Goal: Task Accomplishment & Management: Manage account settings

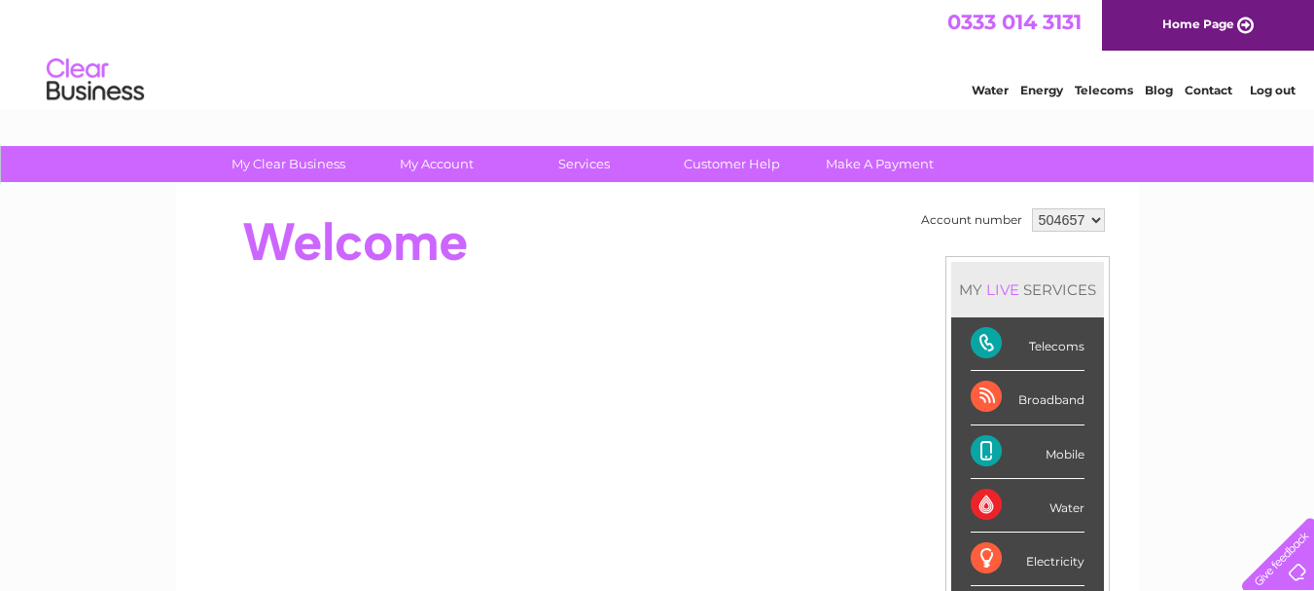
click at [664, 270] on div at bounding box center [549, 242] width 708 height 78
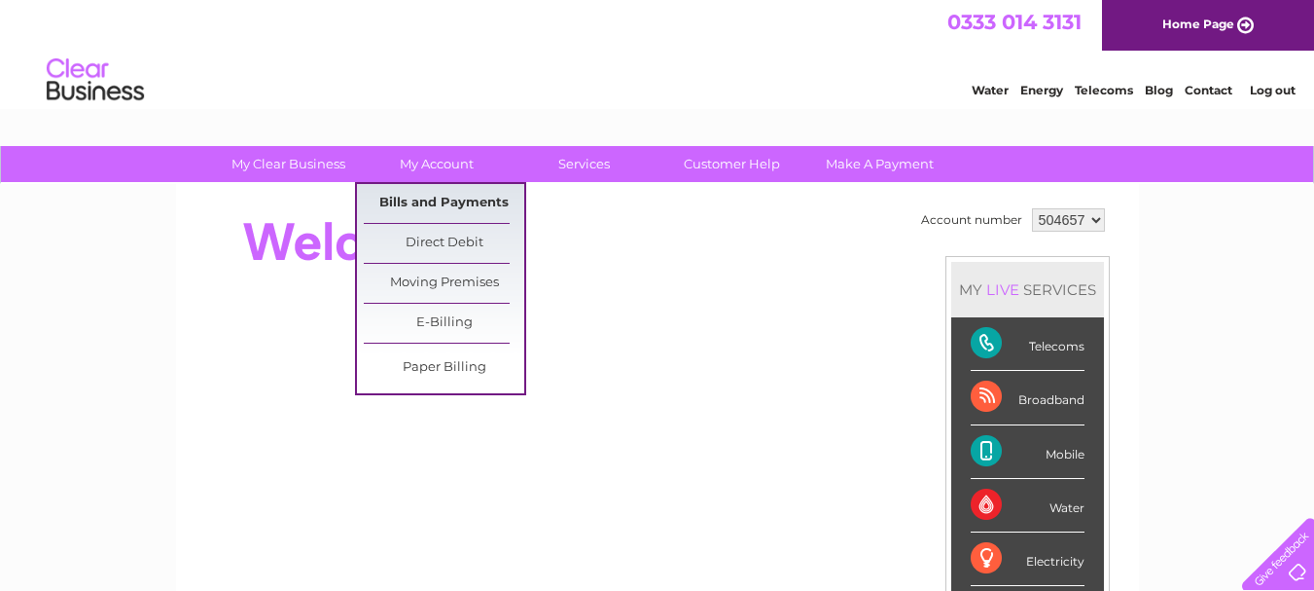
click at [420, 203] on link "Bills and Payments" at bounding box center [444, 203] width 161 height 39
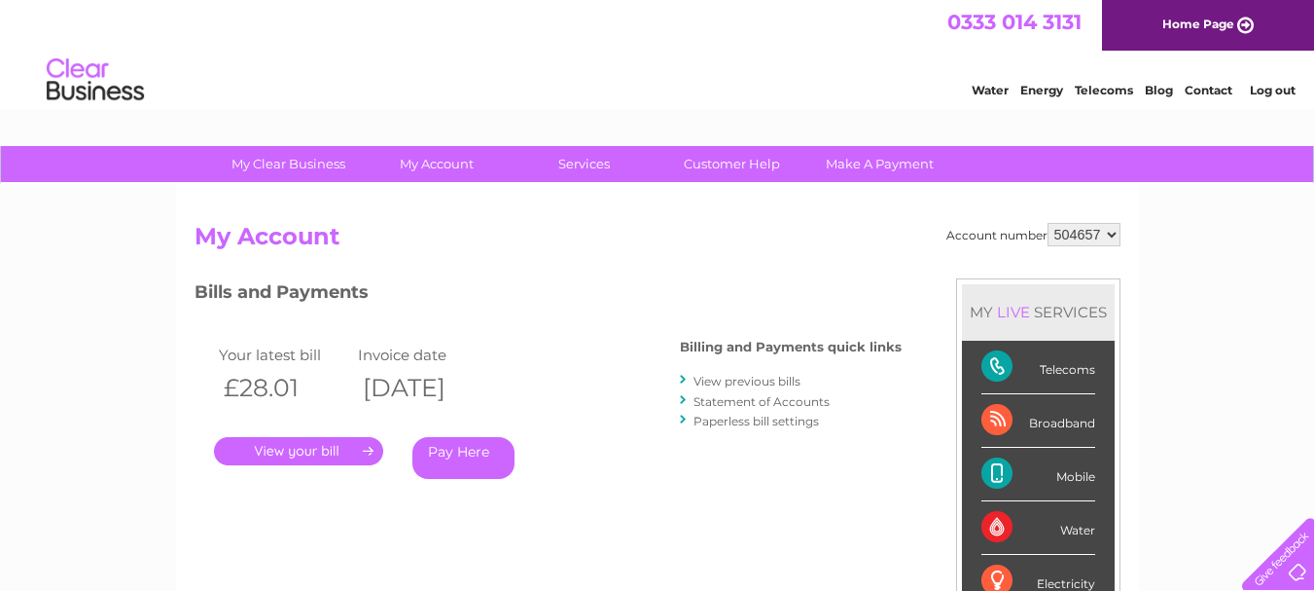
click at [325, 452] on link "." at bounding box center [298, 451] width 169 height 28
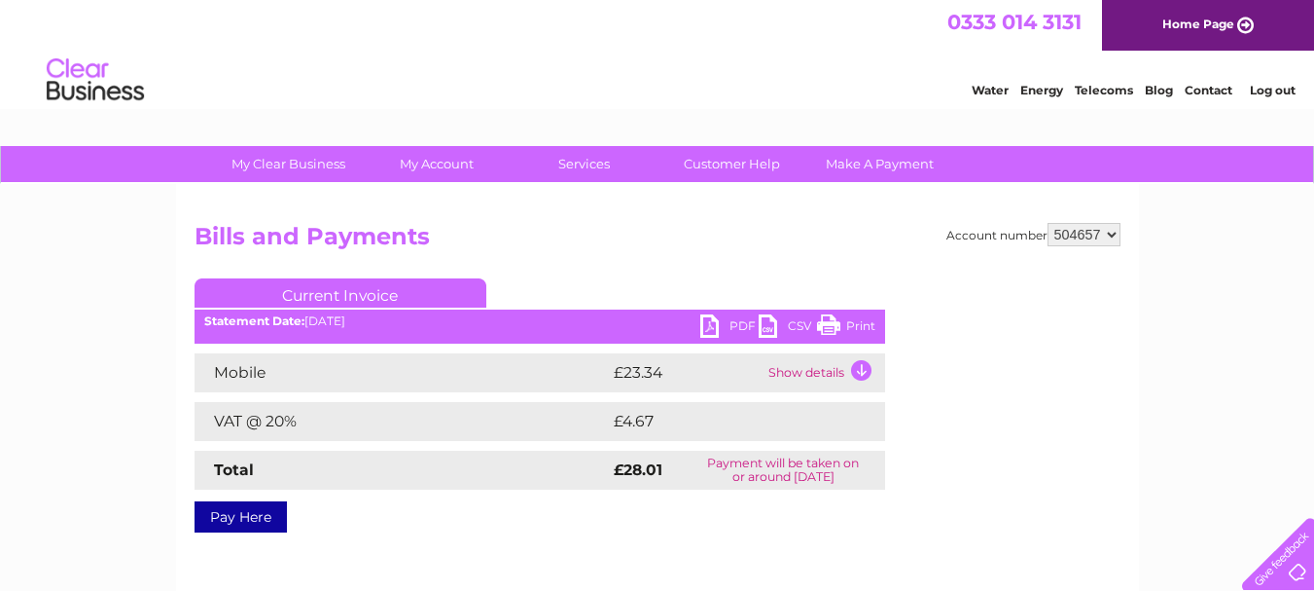
click at [712, 319] on link "PDF" at bounding box center [729, 328] width 58 height 28
